Goal: Check status: Check status

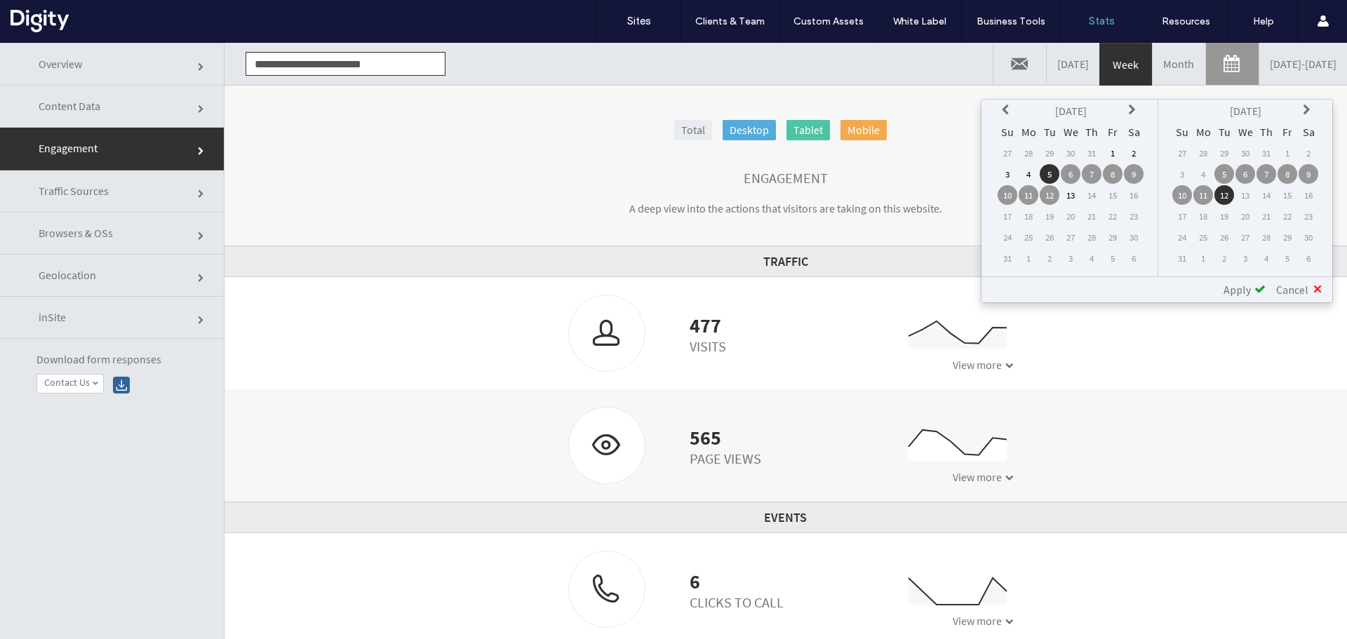
scroll to position [71, 0]
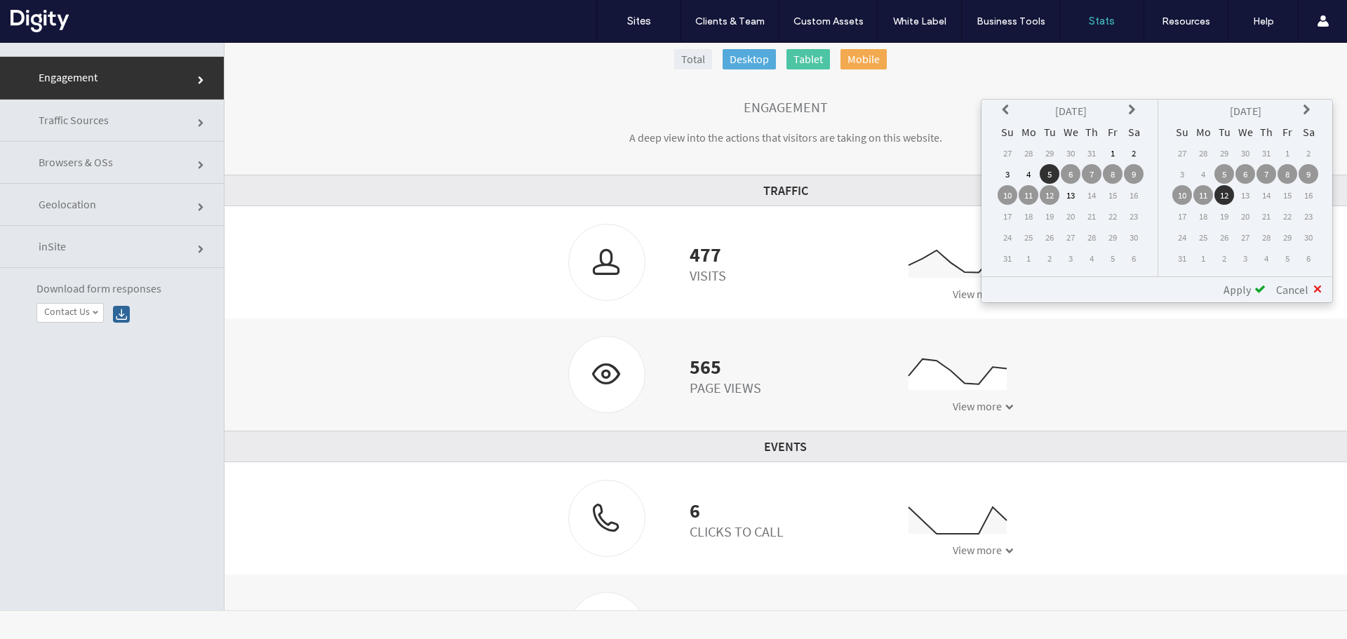
click at [1051, 173] on td "5" at bounding box center [1050, 174] width 20 height 20
click at [1005, 110] on icon at bounding box center [1007, 110] width 11 height 11
click at [1133, 115] on icon at bounding box center [1133, 110] width 11 height 11
click at [1050, 171] on td "5" at bounding box center [1050, 174] width 20 height 20
click at [1220, 196] on td "12" at bounding box center [1225, 195] width 20 height 20
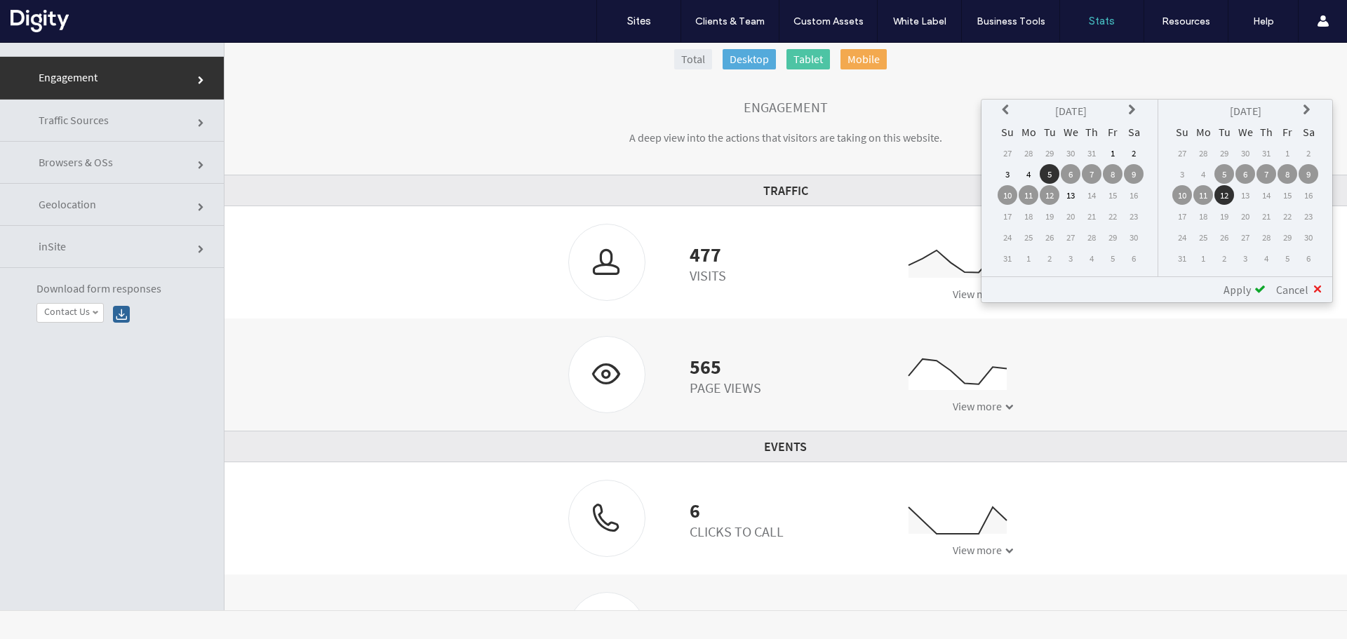
click at [1244, 291] on span "Apply" at bounding box center [1237, 290] width 27 height 14
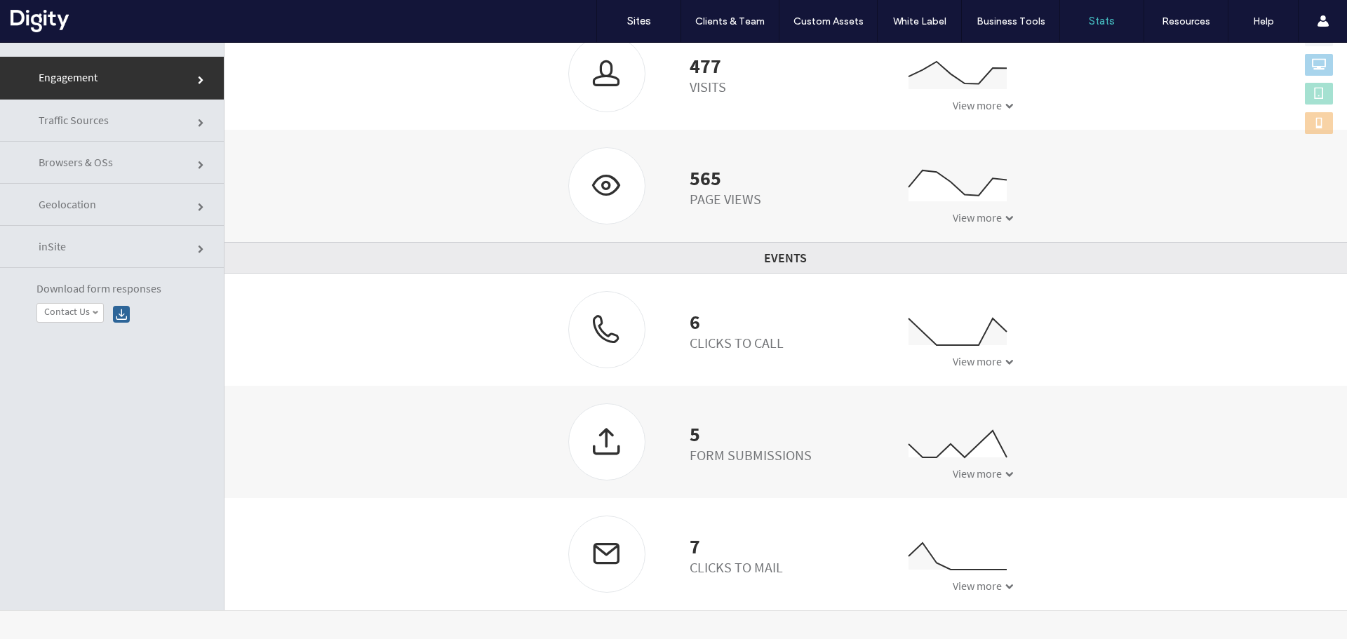
click at [704, 564] on div "Clicks to Mail" at bounding box center [736, 568] width 93 height 18
click at [975, 591] on span "View more" at bounding box center [977, 586] width 49 height 14
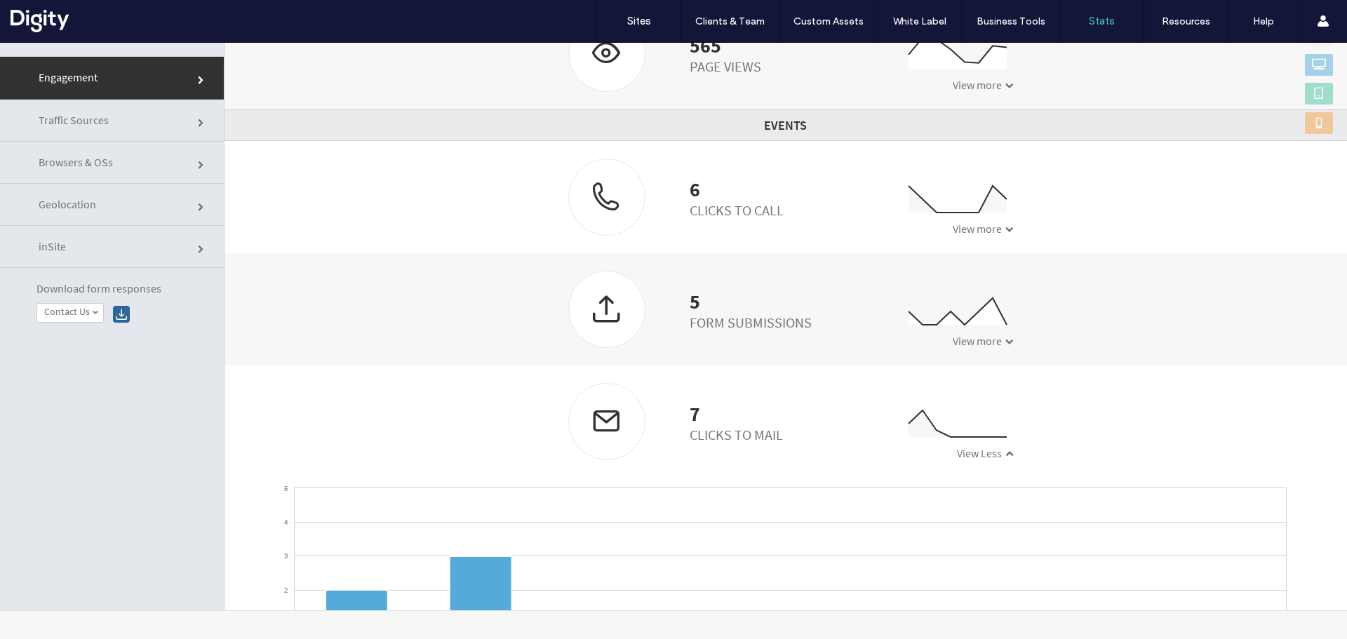
scroll to position [434, 0]
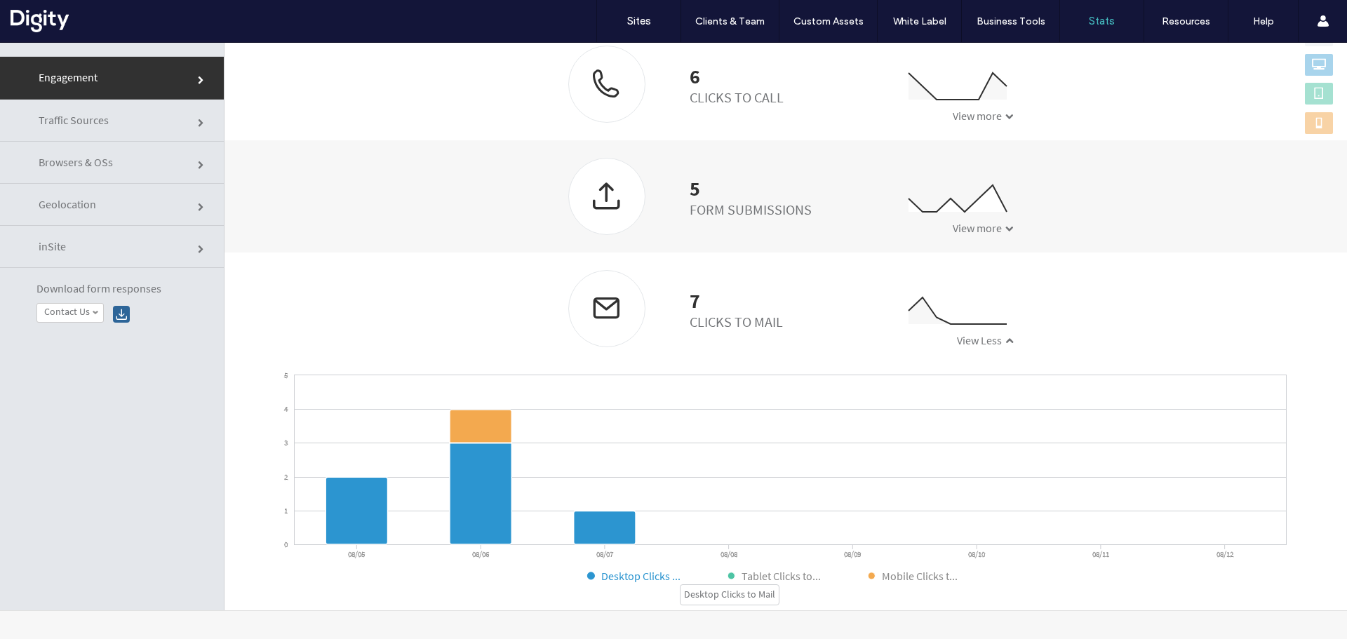
click at [627, 573] on text "Desktop Clicks ..." at bounding box center [640, 576] width 79 height 14
click at [364, 528] on icon at bounding box center [357, 511] width 62 height 67
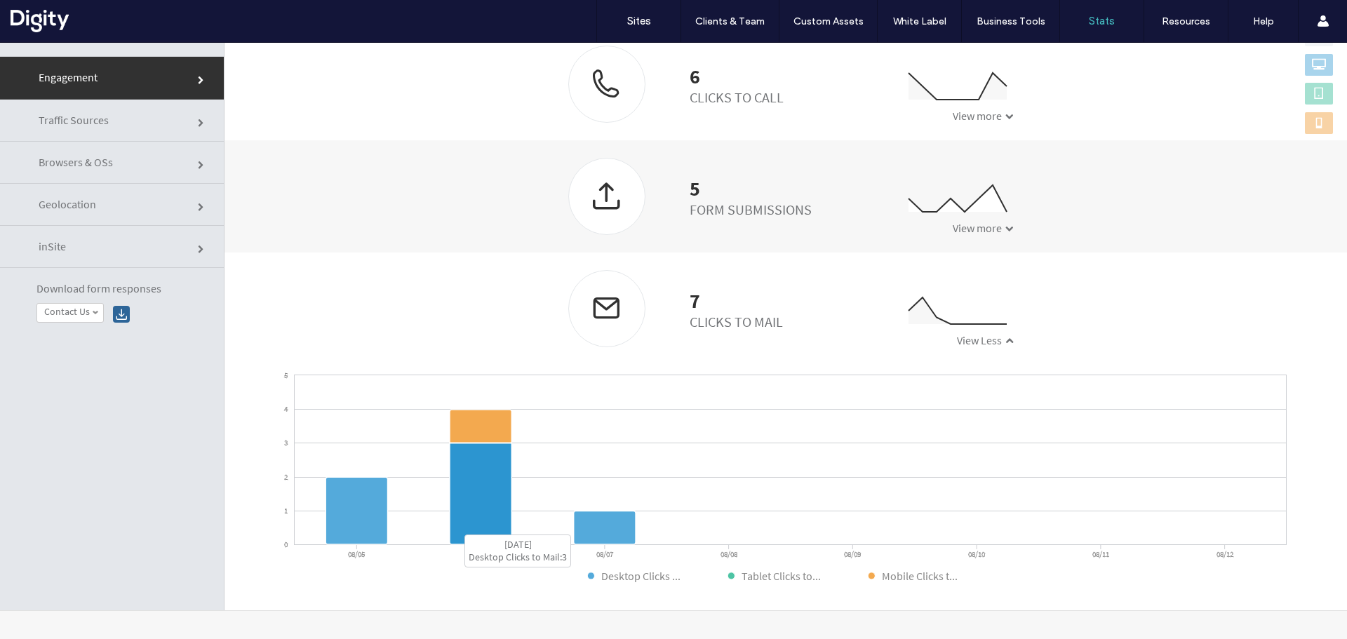
click at [488, 514] on icon at bounding box center [481, 494] width 62 height 101
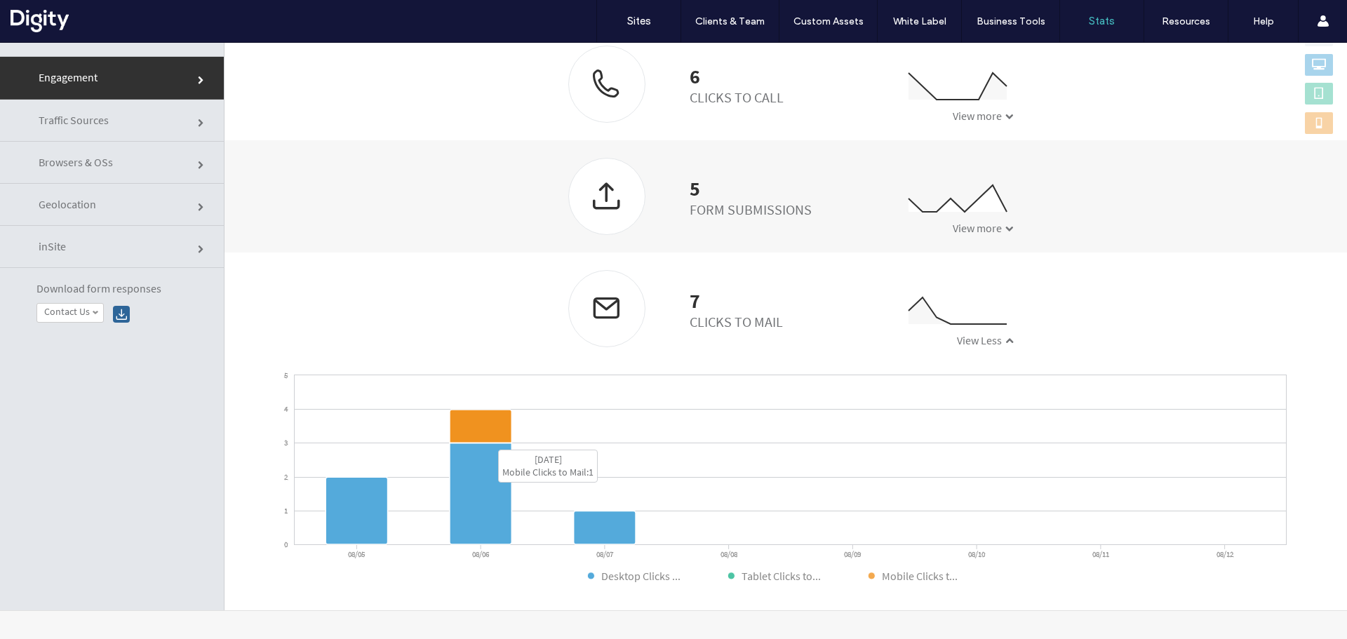
click at [484, 422] on icon at bounding box center [481, 426] width 62 height 33
click at [608, 524] on body ".wqwq-1{fill:#231f20;} .cls-1q, .cls-2q { fill-rule: evenodd; } .cls-2q { fill:…" at bounding box center [673, 341] width 1347 height 597
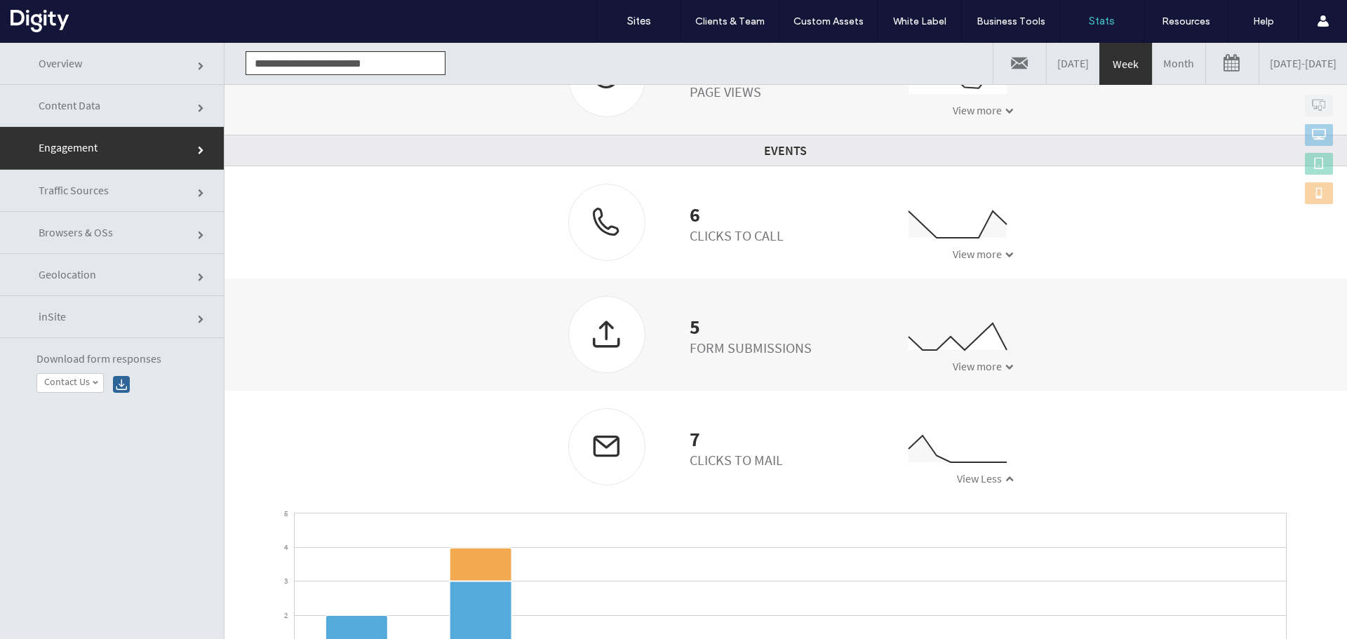
scroll to position [364, 0]
click at [597, 449] on div at bounding box center [607, 448] width 76 height 74
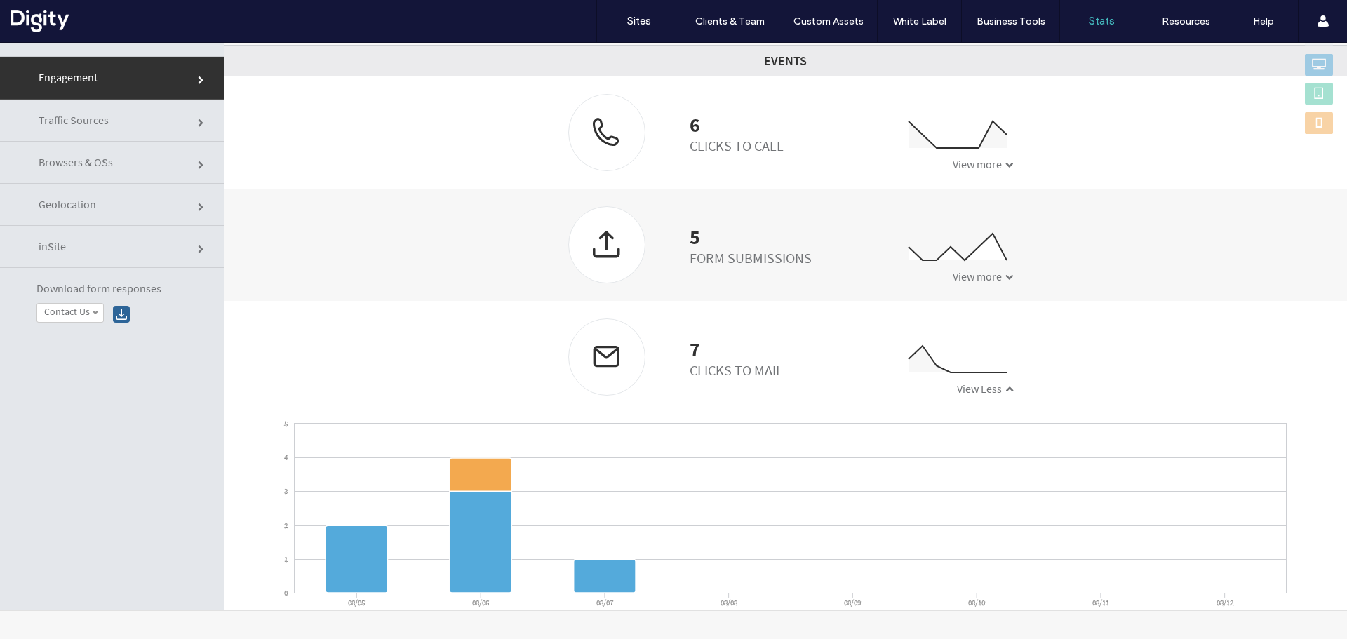
scroll to position [434, 0]
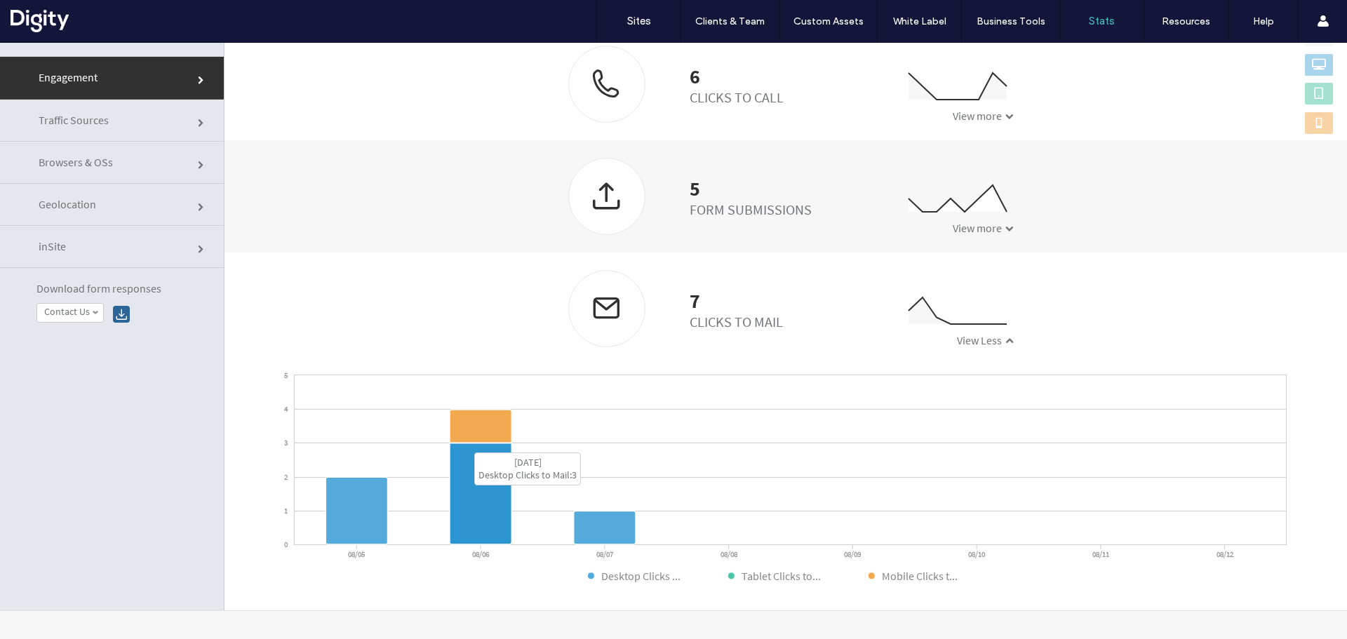
click at [472, 483] on icon at bounding box center [481, 494] width 62 height 101
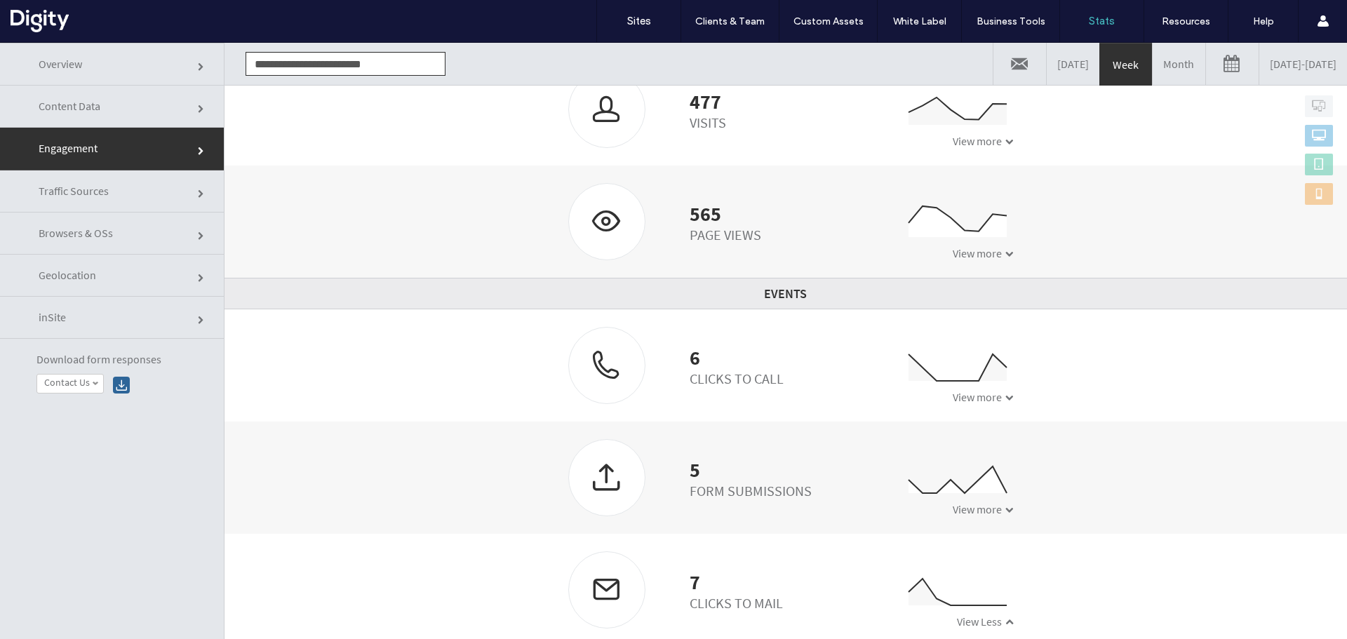
scroll to position [0, 0]
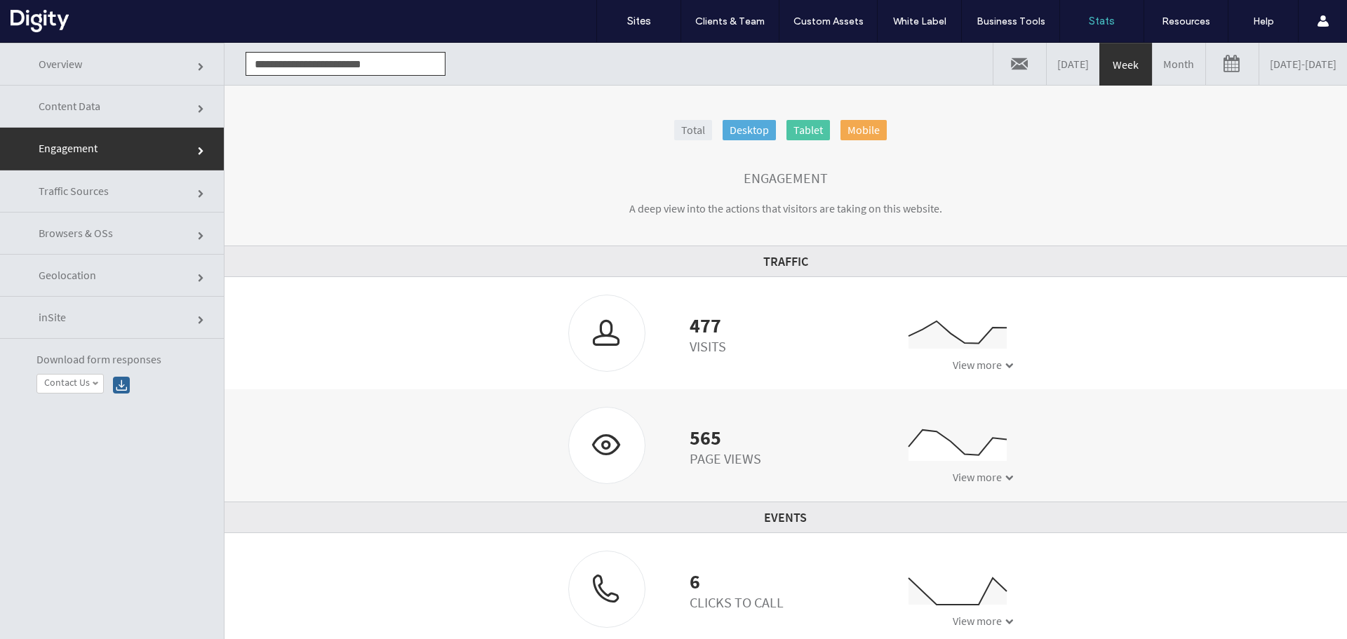
click at [1264, 69] on link "[DATE] - [DATE]" at bounding box center [1304, 64] width 88 height 42
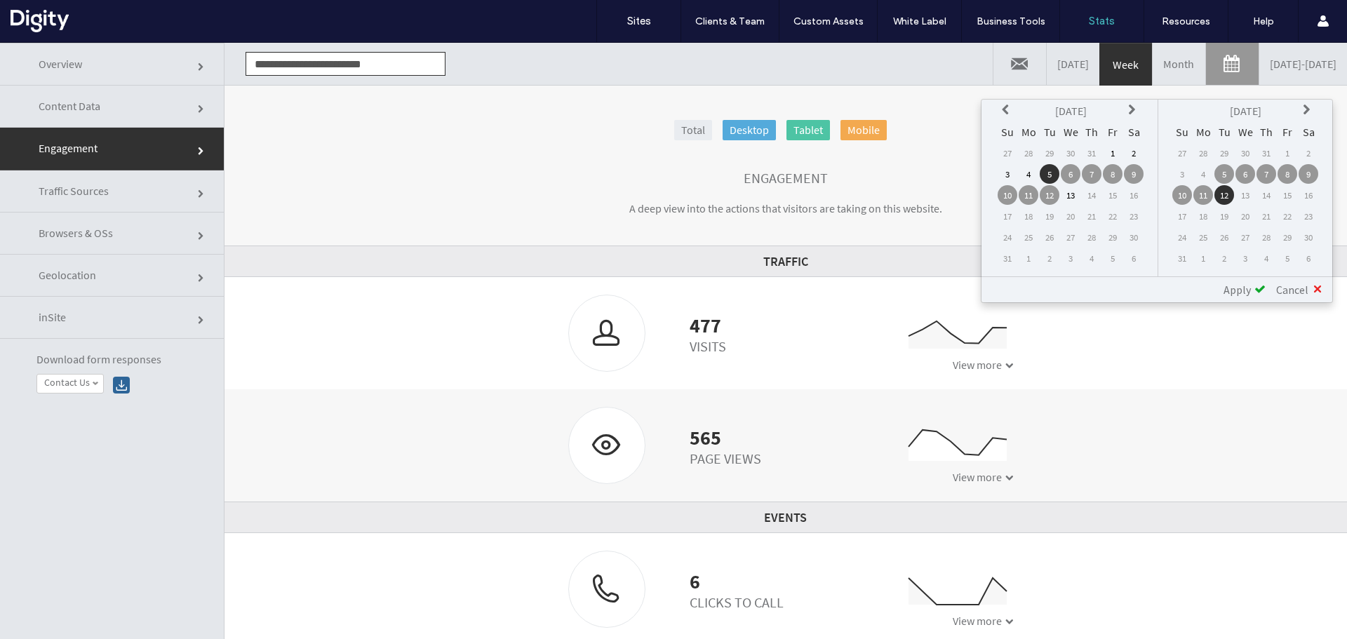
click at [1004, 118] on th at bounding box center [1008, 111] width 20 height 20
click at [1050, 154] on td "1" at bounding box center [1050, 153] width 20 height 20
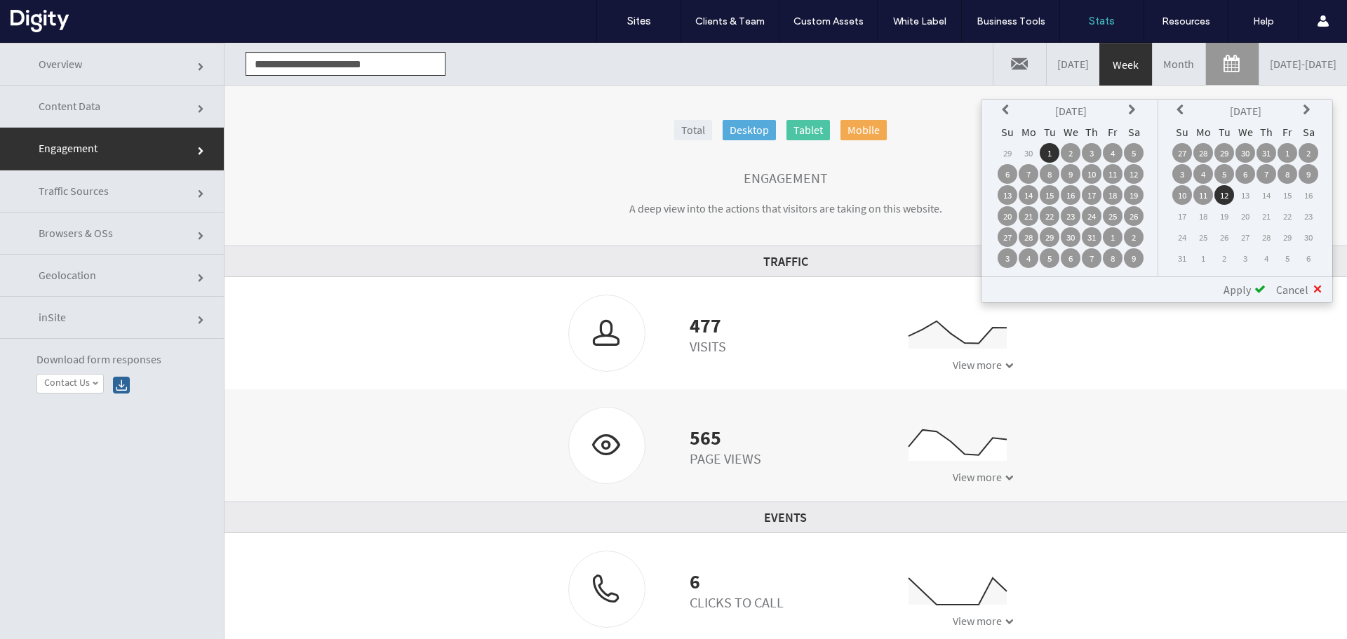
click at [1239, 290] on span "Apply" at bounding box center [1237, 290] width 27 height 14
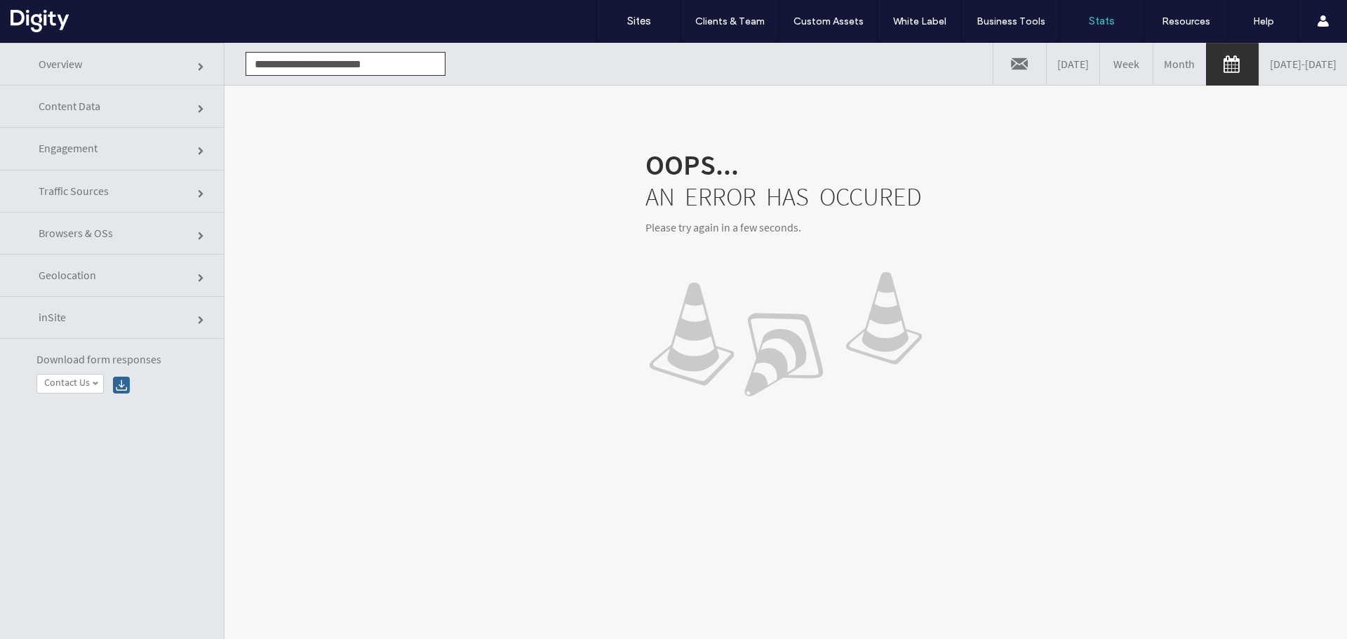
click at [1272, 60] on link "[DATE] - [DATE]" at bounding box center [1304, 64] width 88 height 42
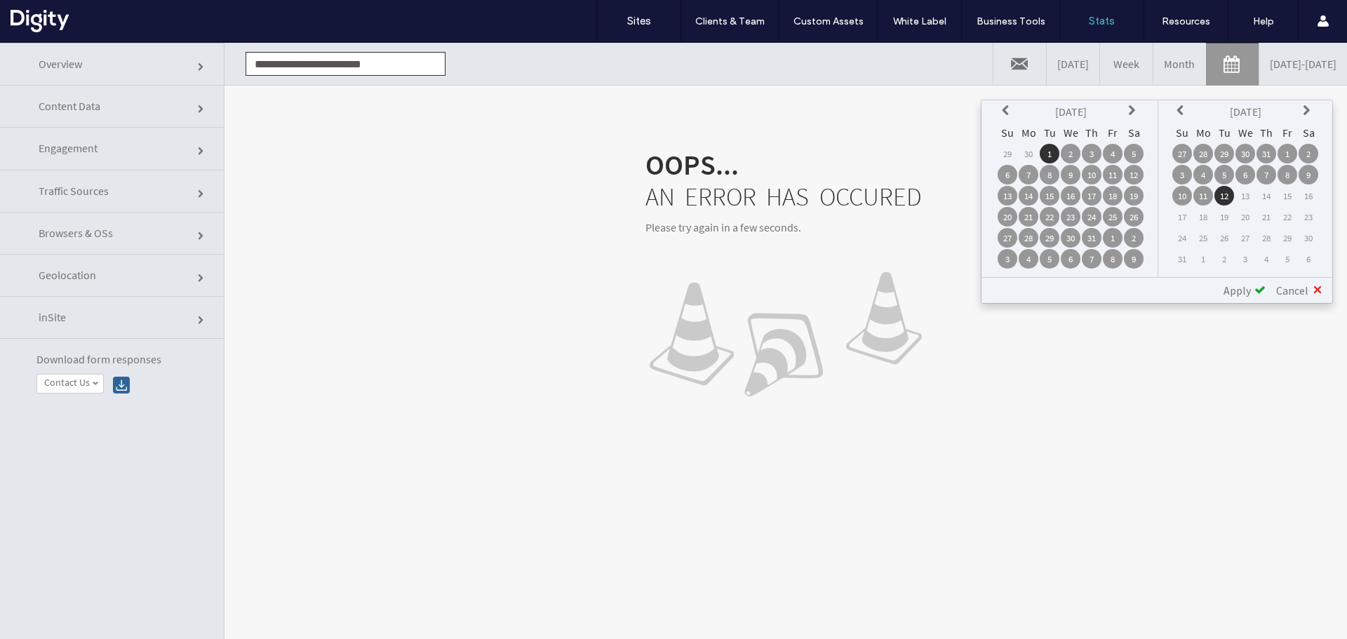
click at [1048, 219] on td "22" at bounding box center [1050, 217] width 20 height 20
click at [1242, 286] on span "Apply" at bounding box center [1237, 291] width 27 height 14
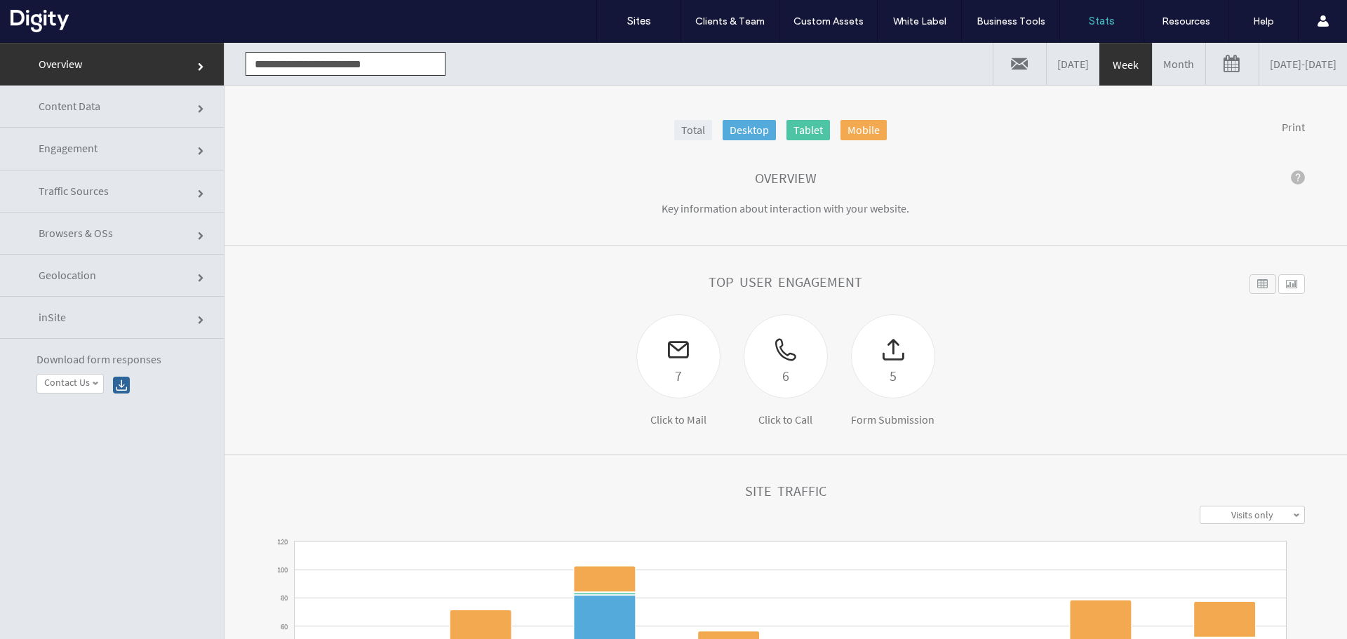
click at [1260, 63] on link "[DATE] - [DATE]" at bounding box center [1304, 64] width 88 height 42
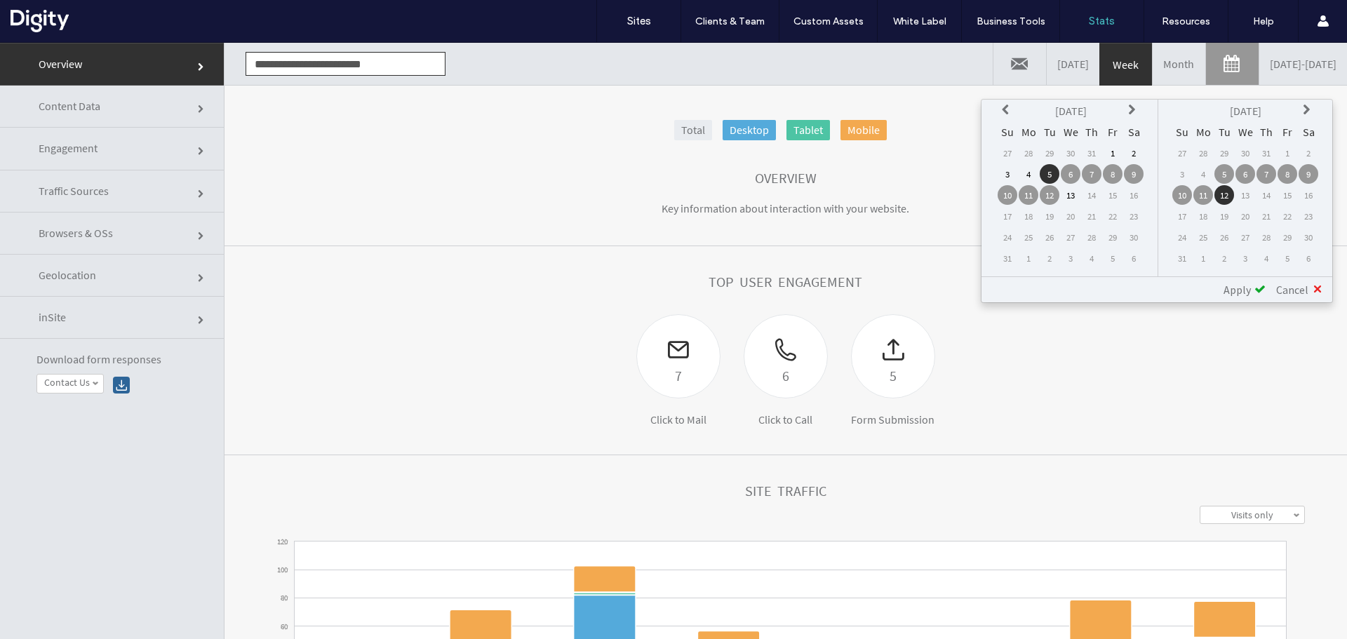
click at [1001, 113] on th at bounding box center [1008, 111] width 20 height 20
click at [1051, 149] on td "1" at bounding box center [1050, 153] width 20 height 20
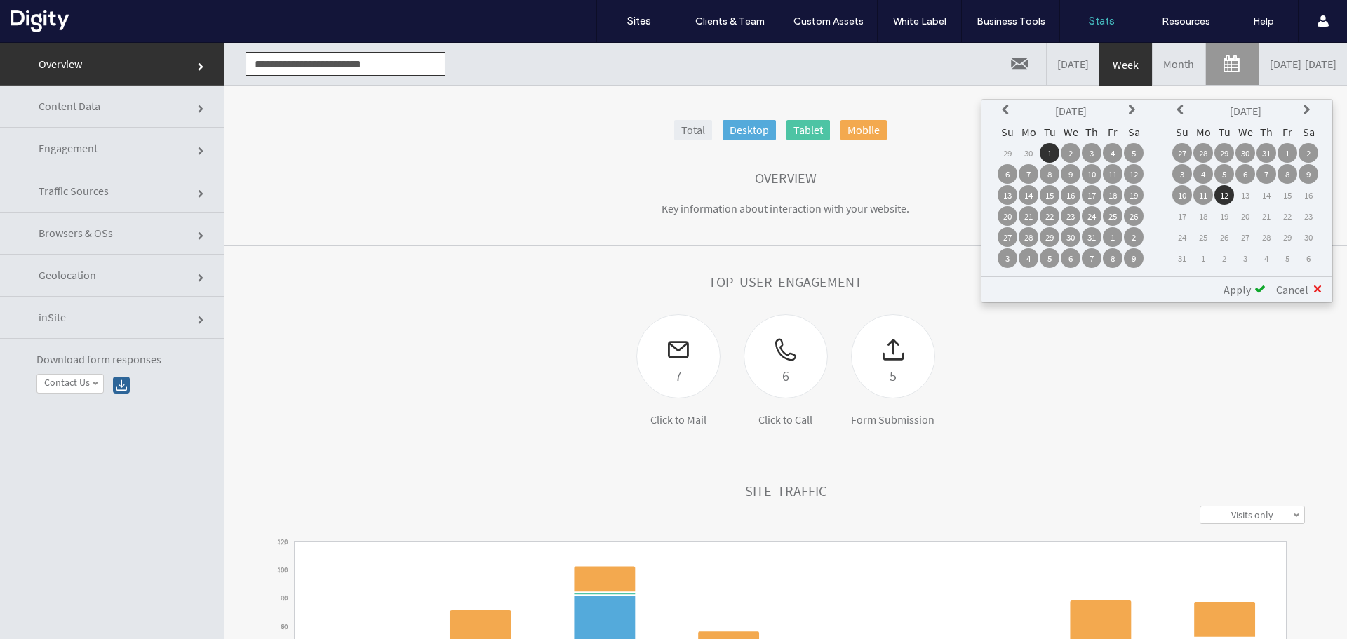
click at [1234, 287] on span "Apply" at bounding box center [1237, 290] width 27 height 14
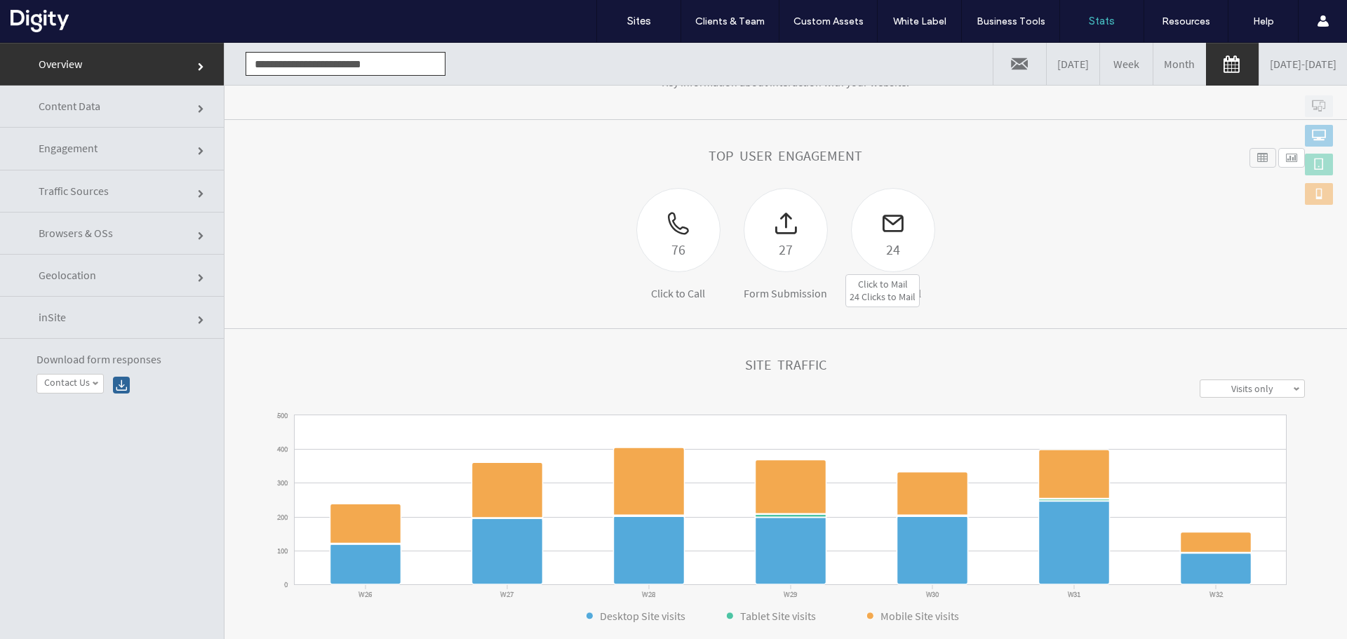
scroll to position [140, 0]
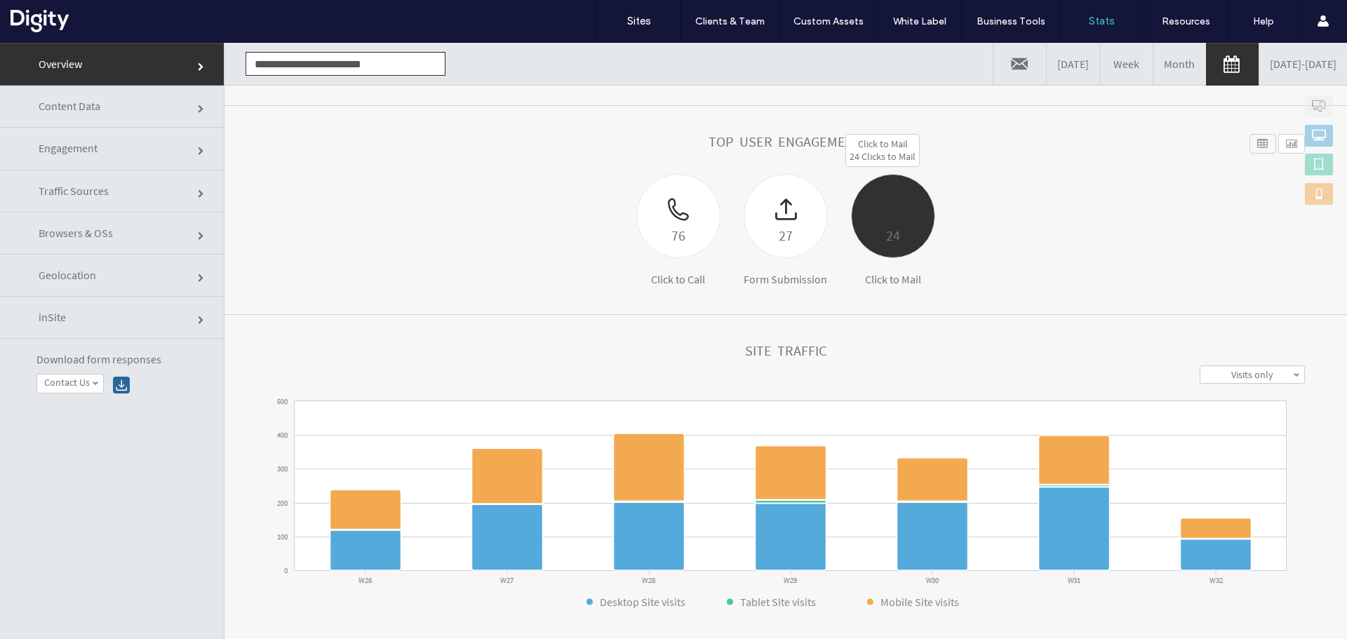
click at [884, 214] on div at bounding box center [893, 199] width 83 height 49
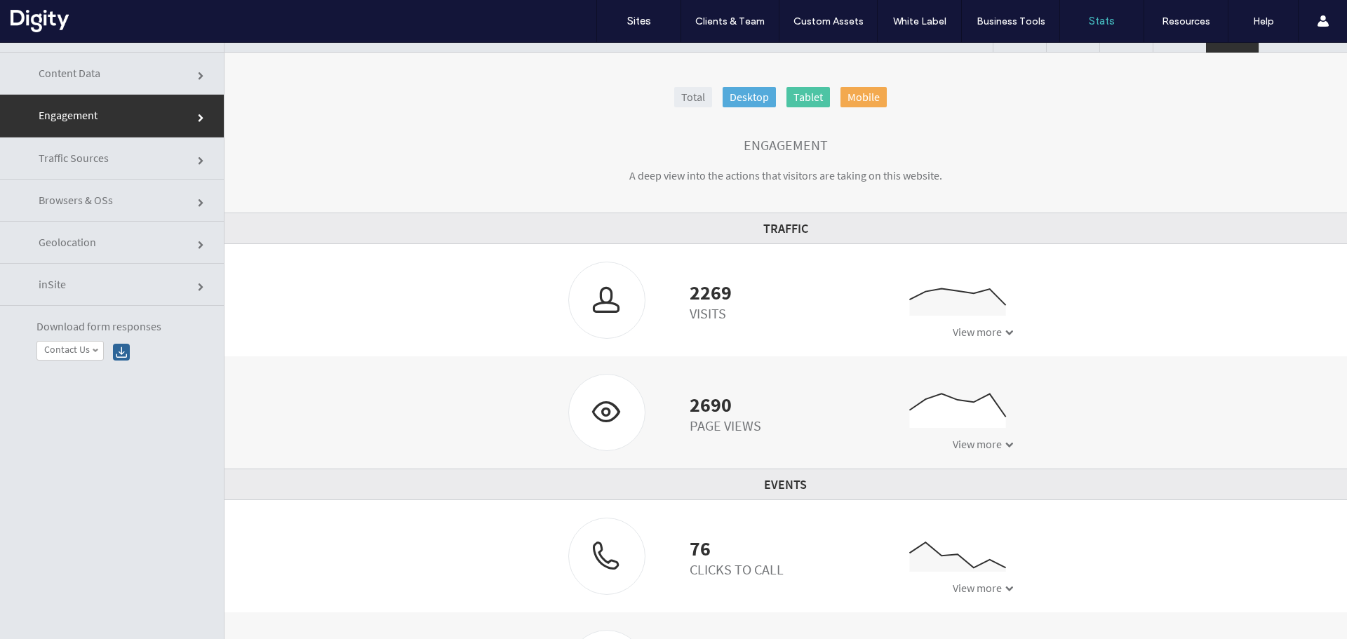
scroll to position [0, 0]
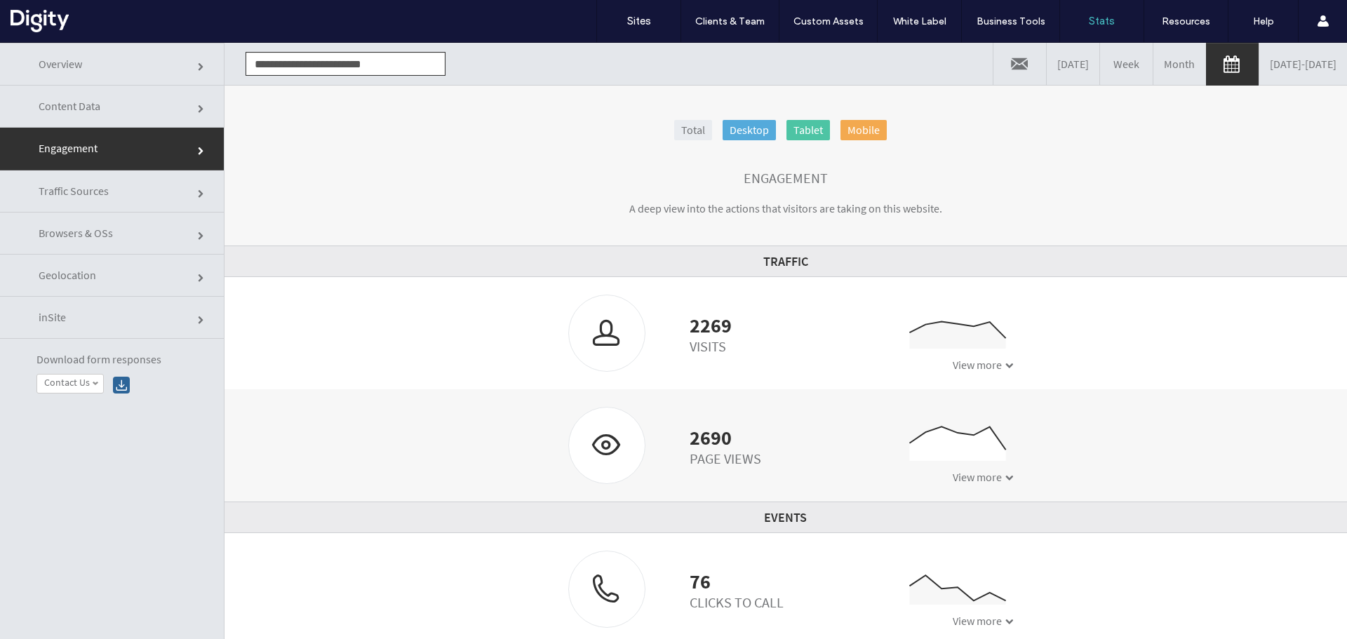
click at [1260, 78] on link "[DATE] - [DATE]" at bounding box center [1304, 64] width 88 height 42
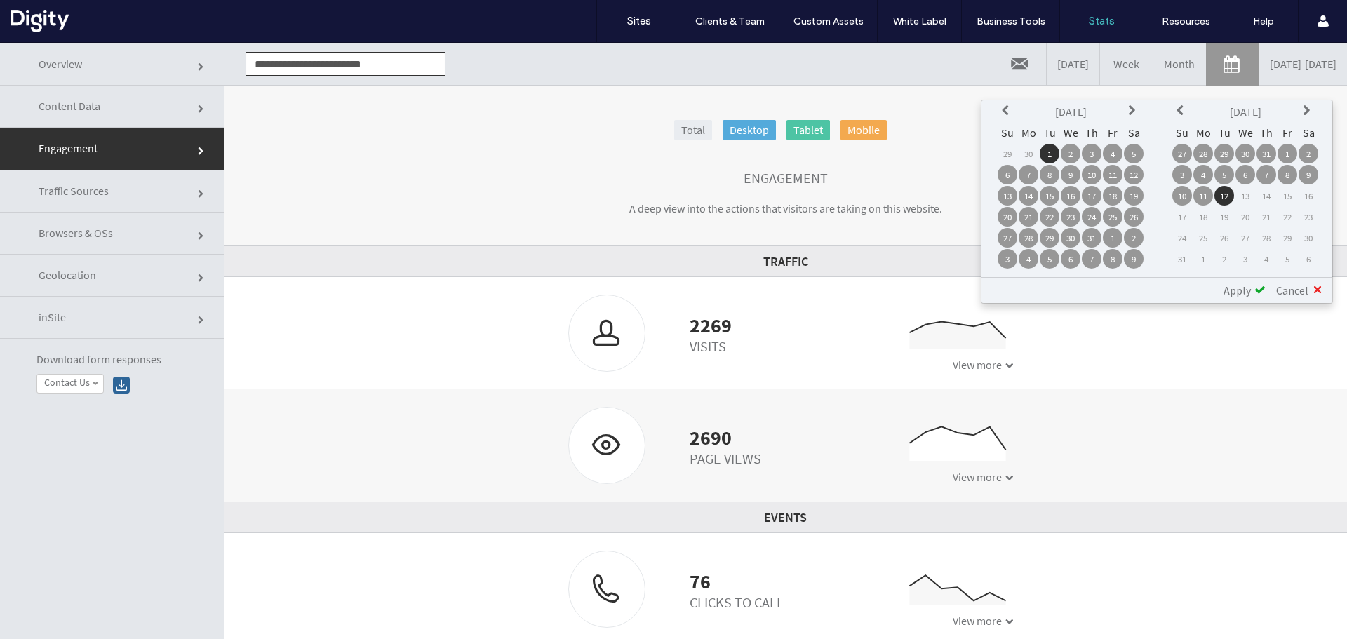
click at [1225, 152] on td "29" at bounding box center [1225, 154] width 20 height 20
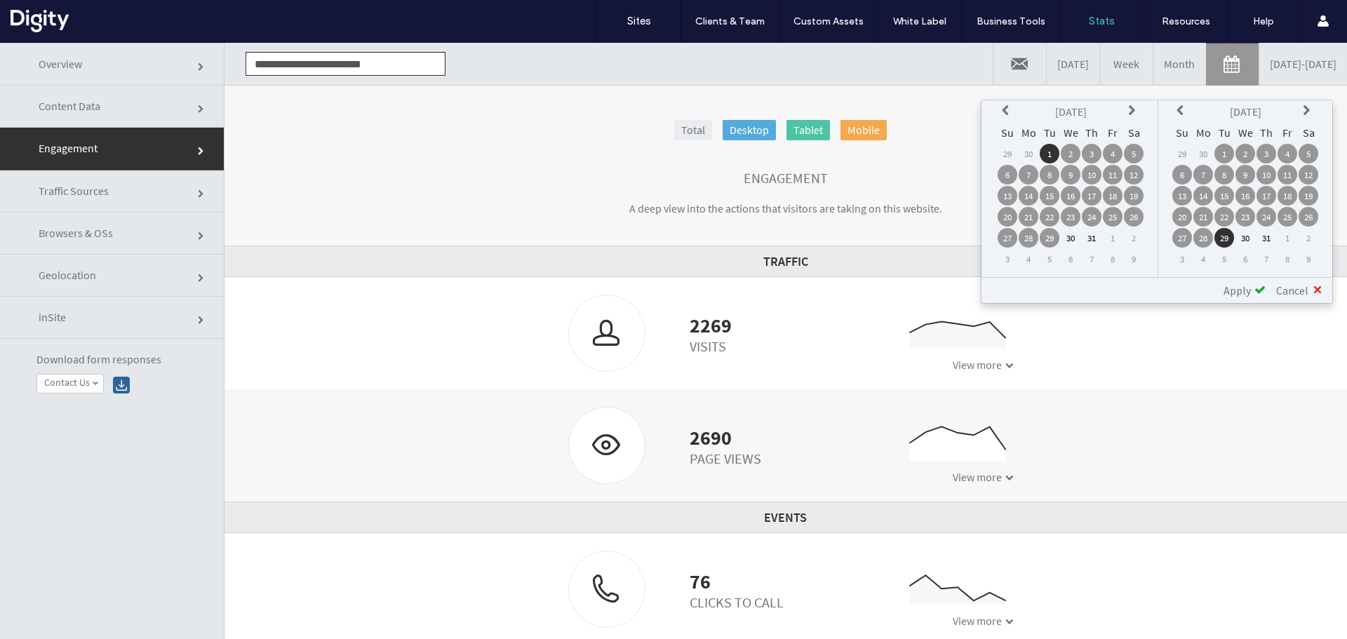
click at [1047, 236] on td "29" at bounding box center [1050, 238] width 20 height 20
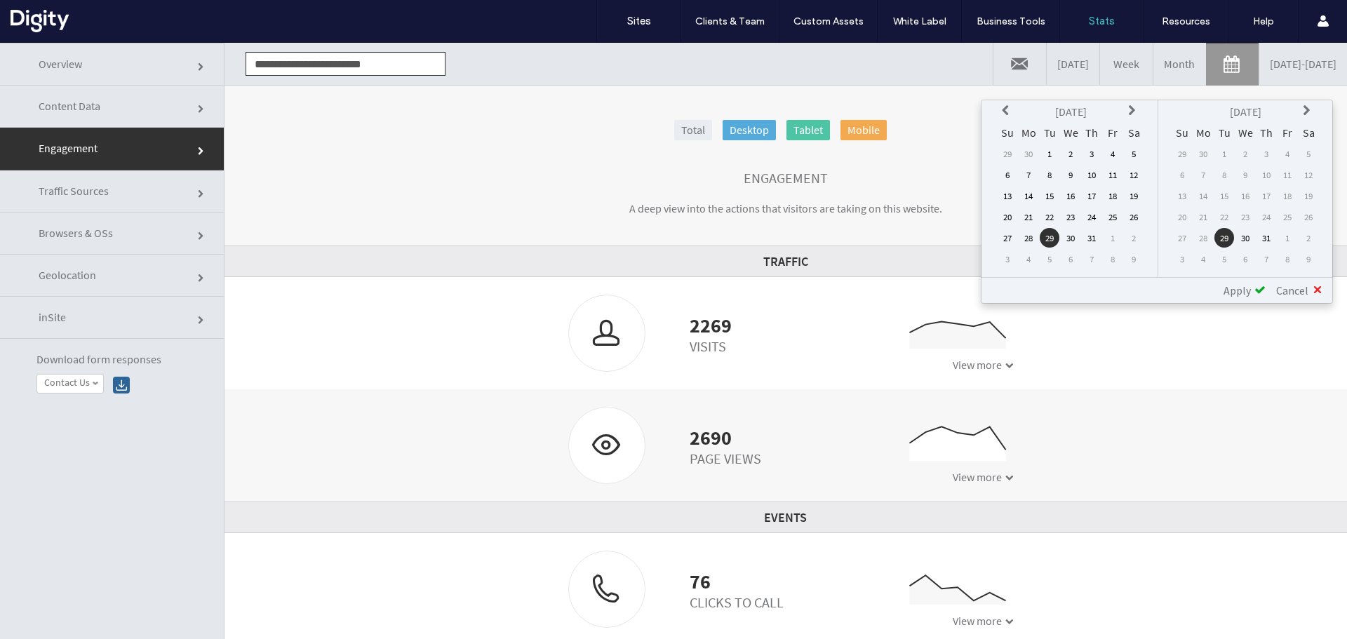
click at [1303, 113] on icon at bounding box center [1308, 110] width 11 height 11
click at [1223, 194] on td "12" at bounding box center [1225, 196] width 20 height 20
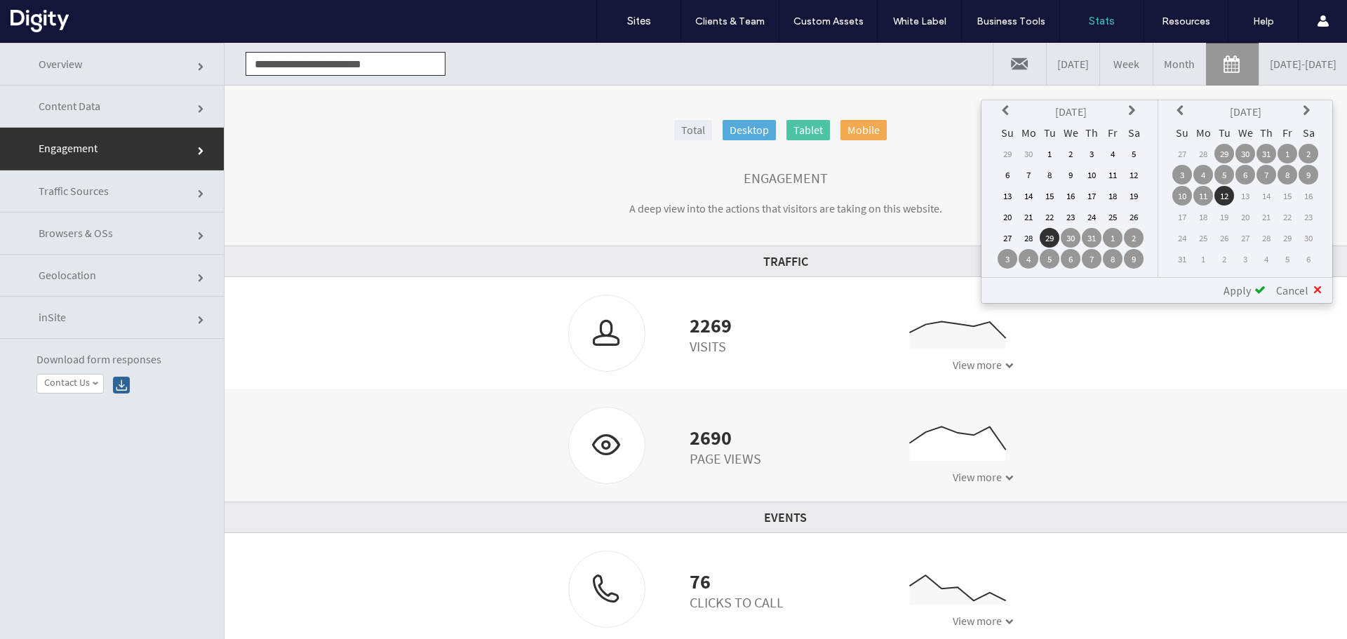
click at [1232, 288] on span "Apply" at bounding box center [1237, 291] width 27 height 14
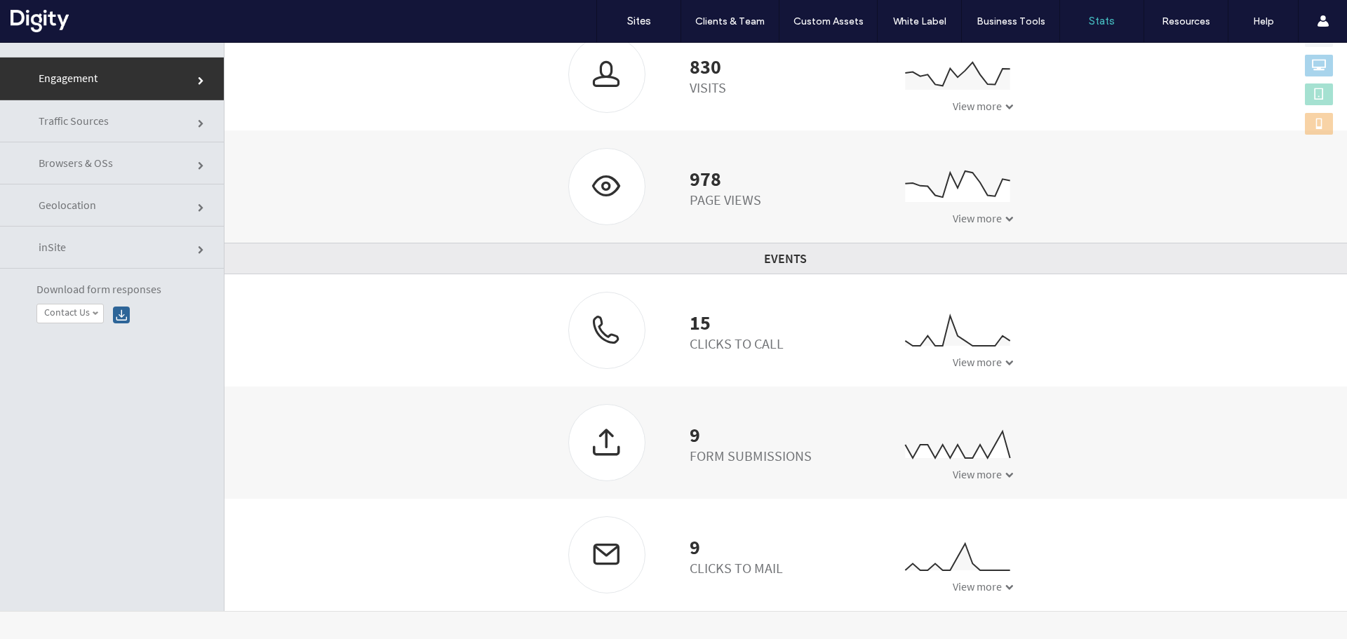
scroll to position [71, 0]
click at [968, 580] on div "9 Clicks to Mail 0 2 4 6 07/29 07/30 07/31 08/01 08/02 08/03 08/04 08/05 08/06 …" at bounding box center [786, 554] width 456 height 77
click at [967, 586] on span "View more" at bounding box center [977, 586] width 49 height 14
